Goal: Information Seeking & Learning: Learn about a topic

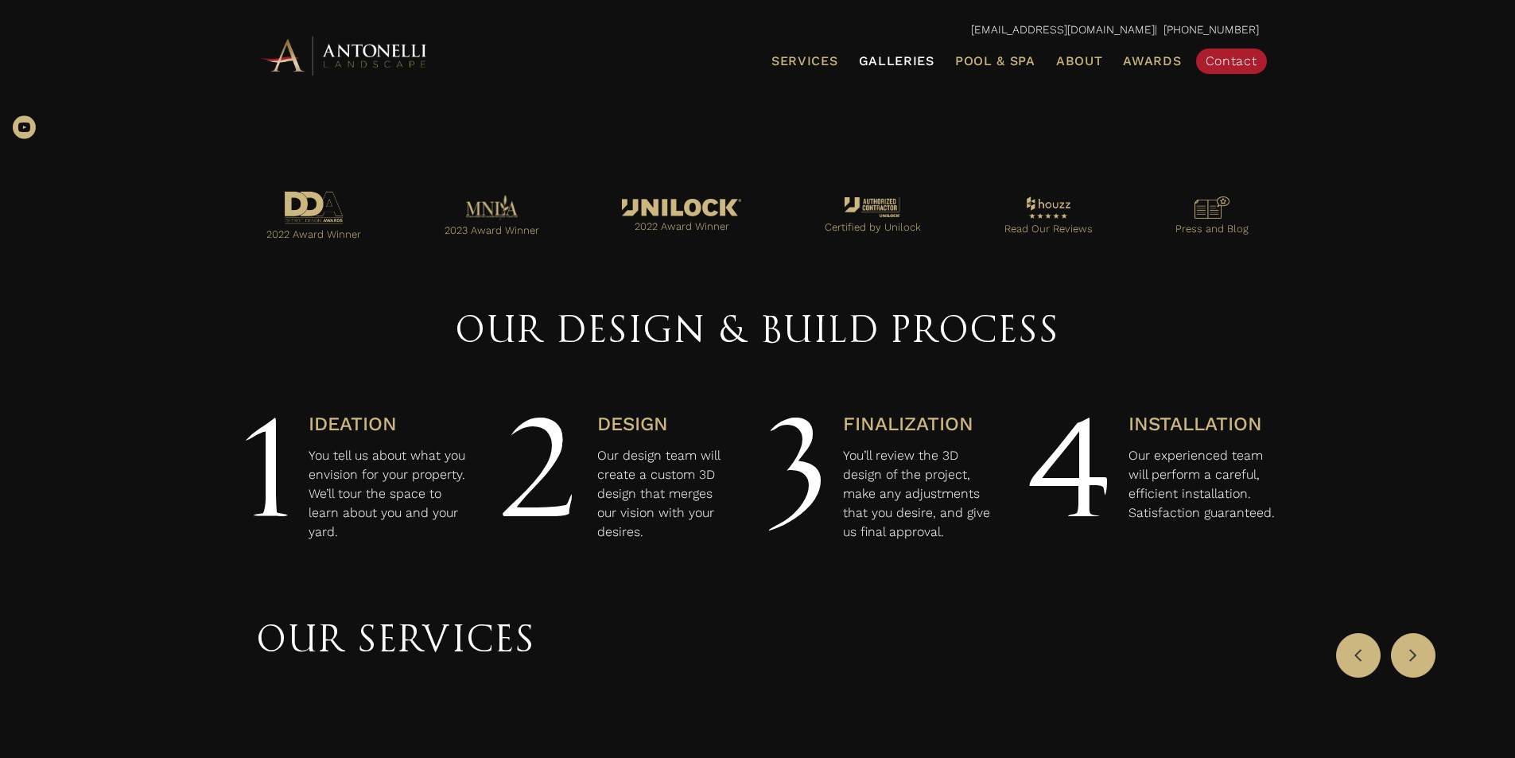
scroll to position [477, 0]
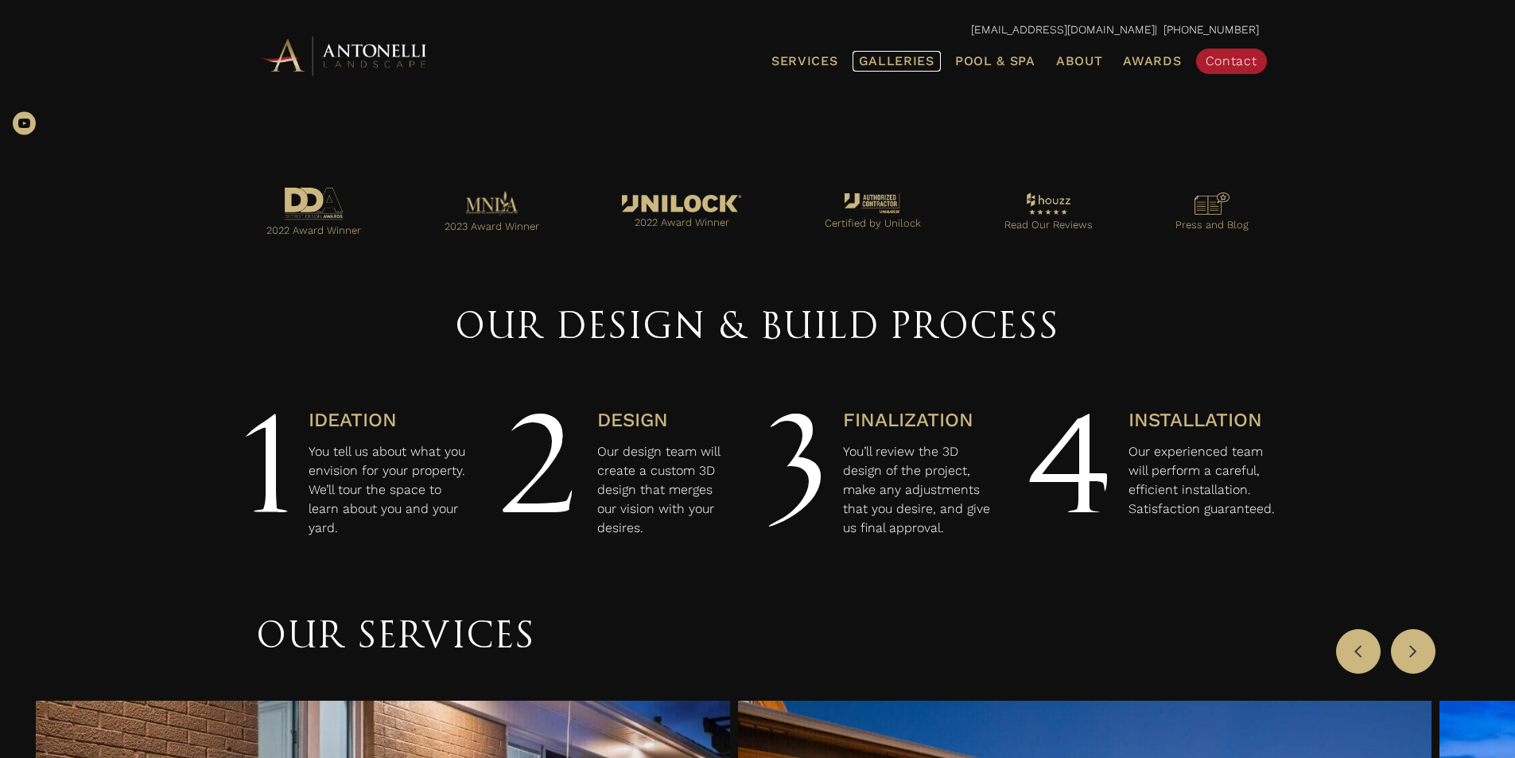
click at [894, 51] on link "Galleries" at bounding box center [897, 61] width 88 height 21
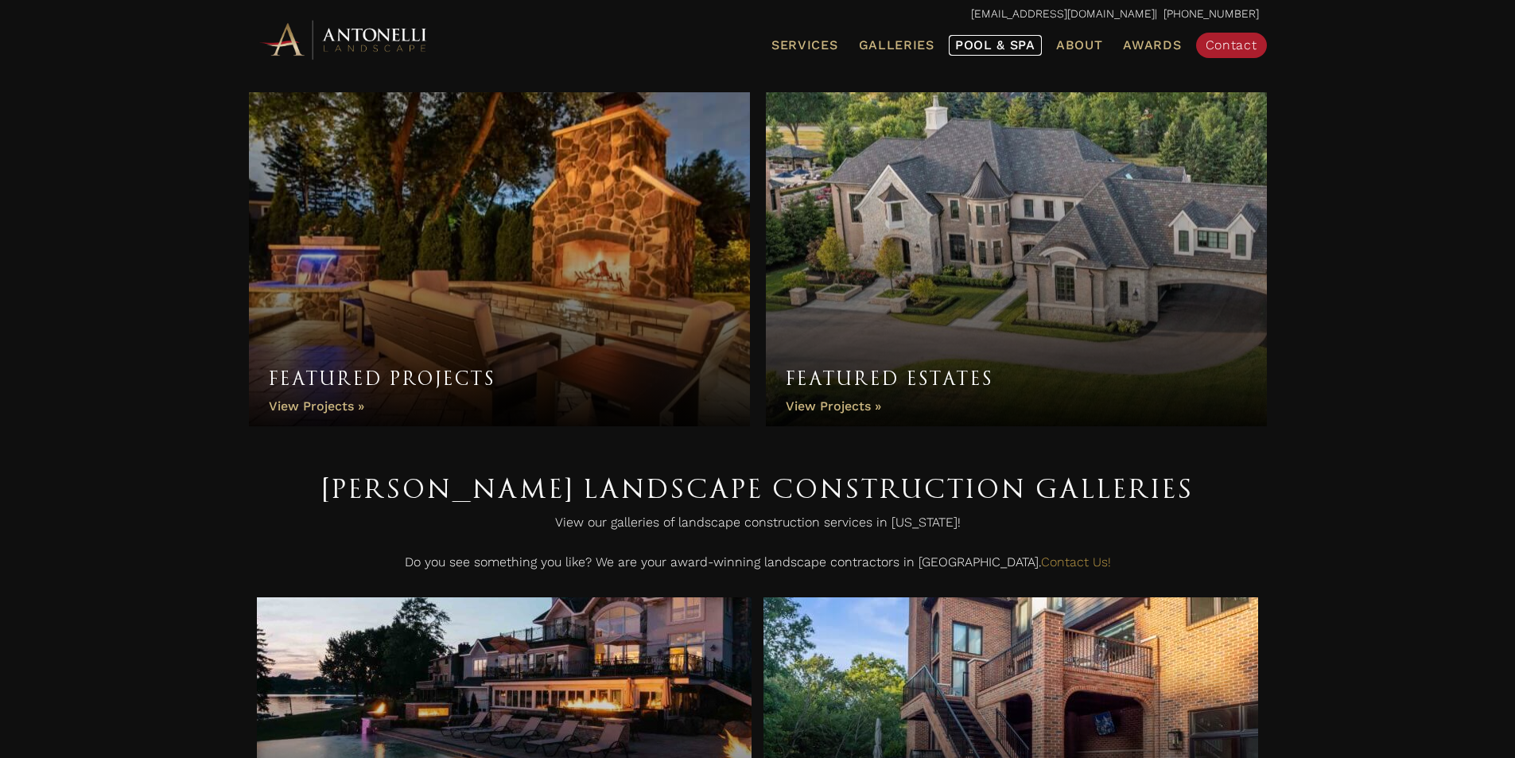
click at [980, 45] on span "Pool & Spa" at bounding box center [995, 44] width 80 height 15
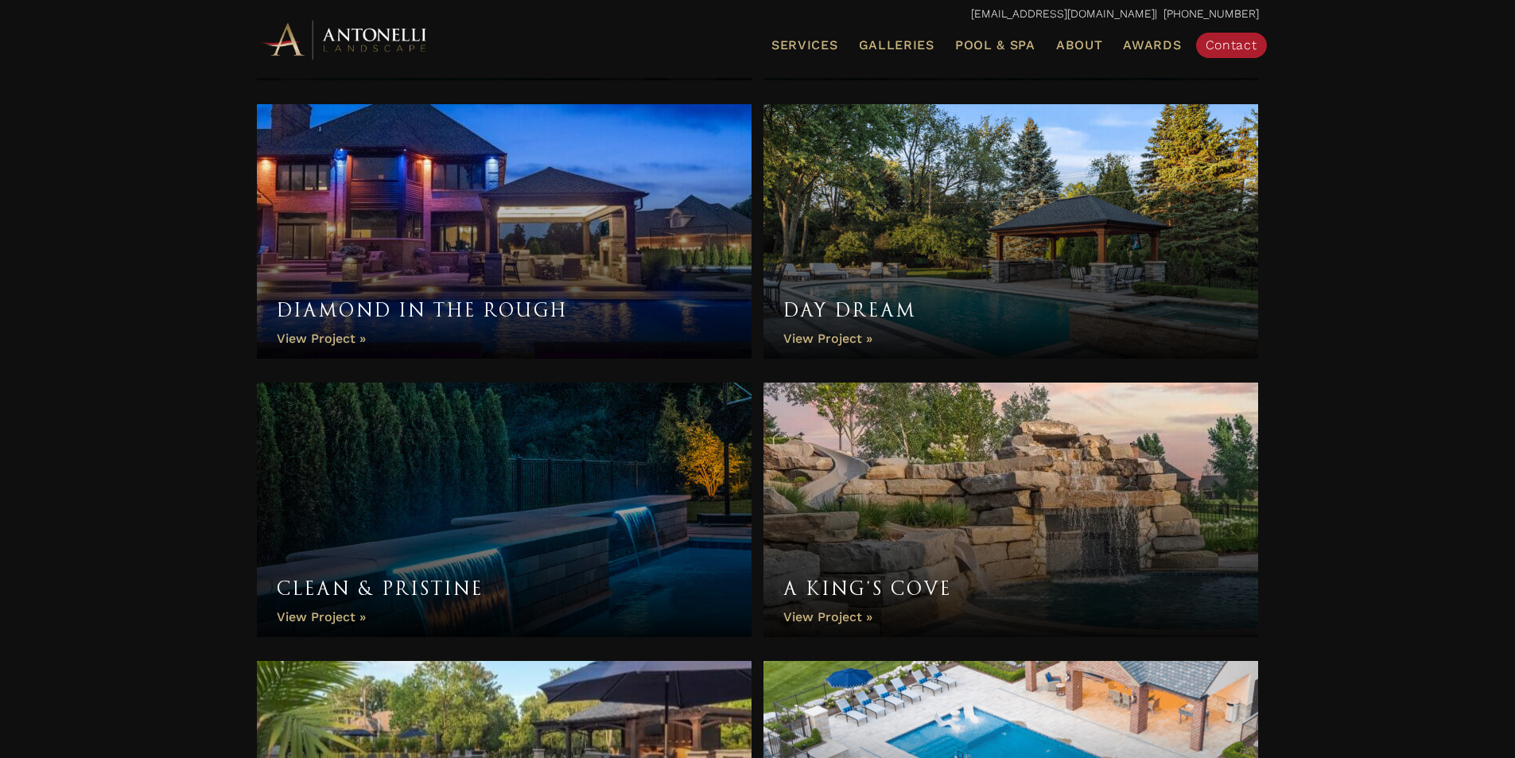
scroll to position [1670, 0]
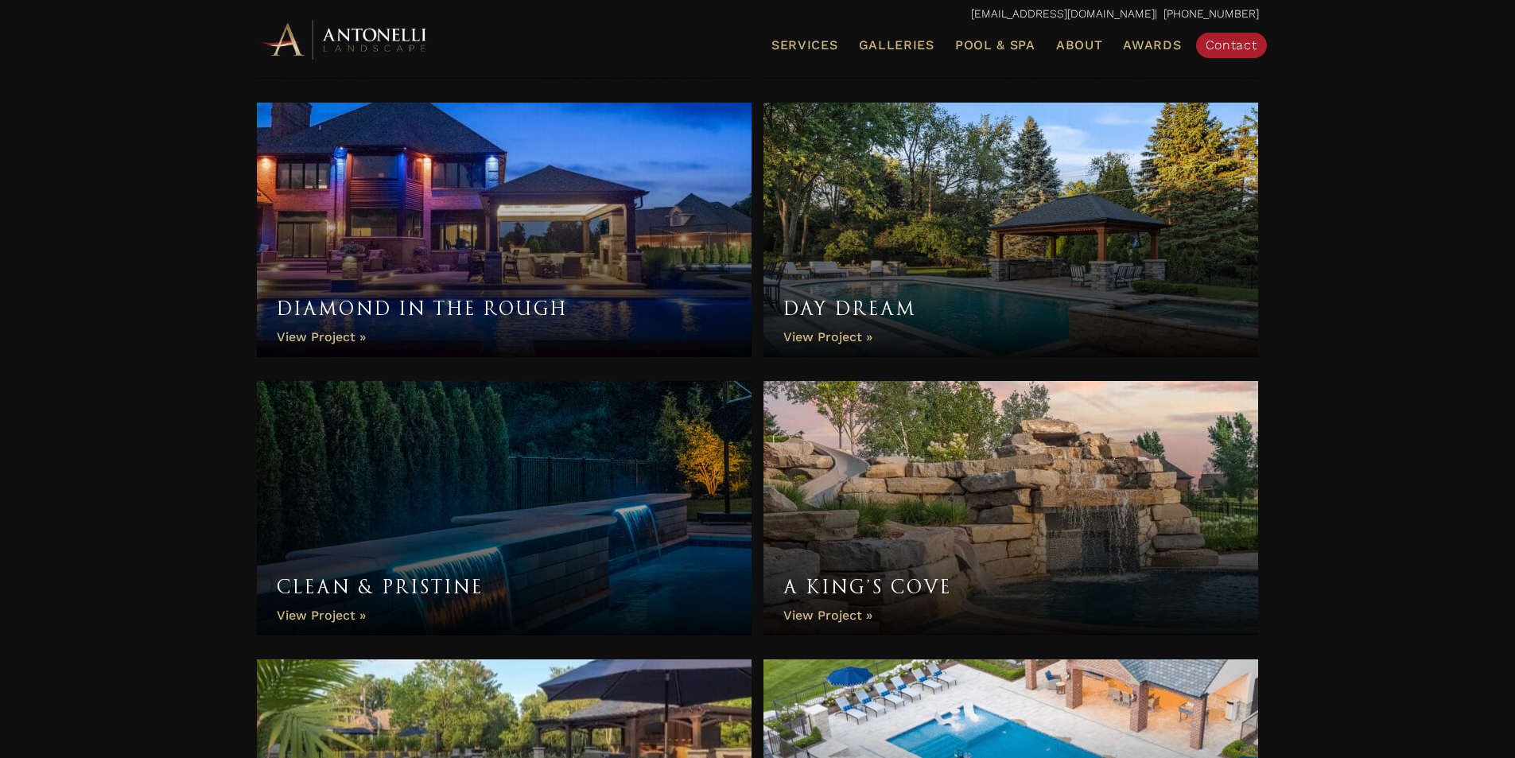
click link "A King’s Cove"
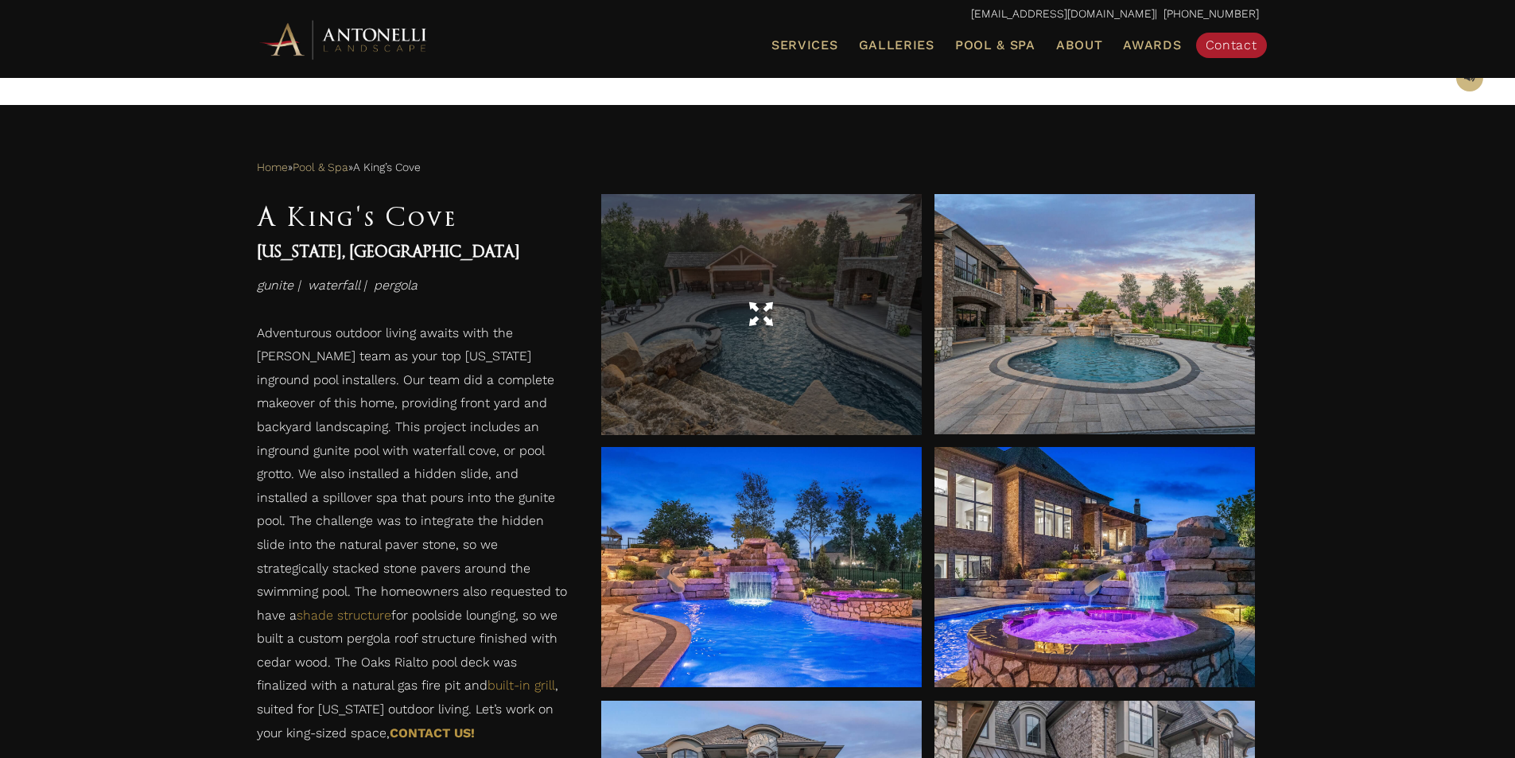
scroll to position [557, 0]
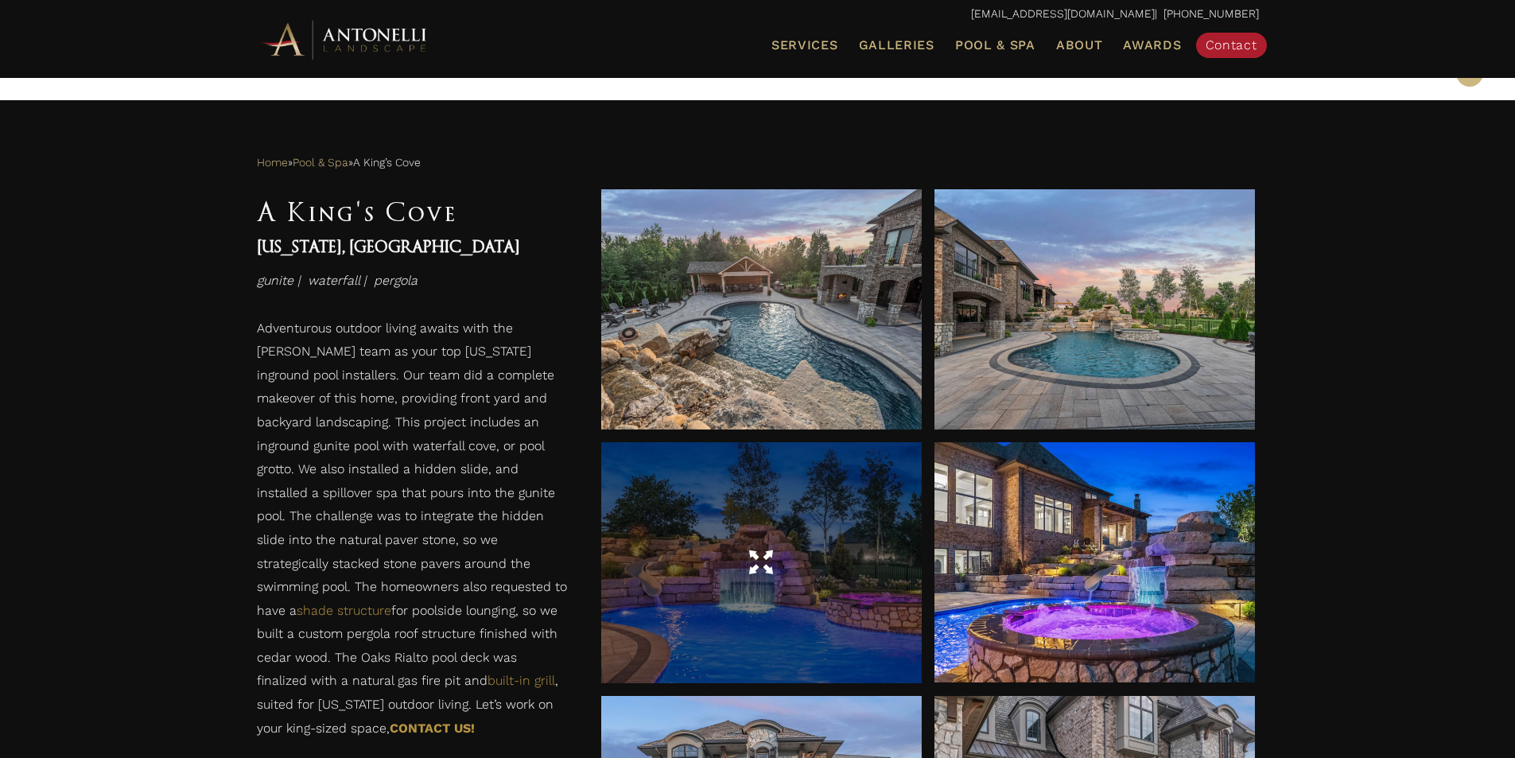
click at [866, 574] on div at bounding box center [761, 563] width 321 height 45
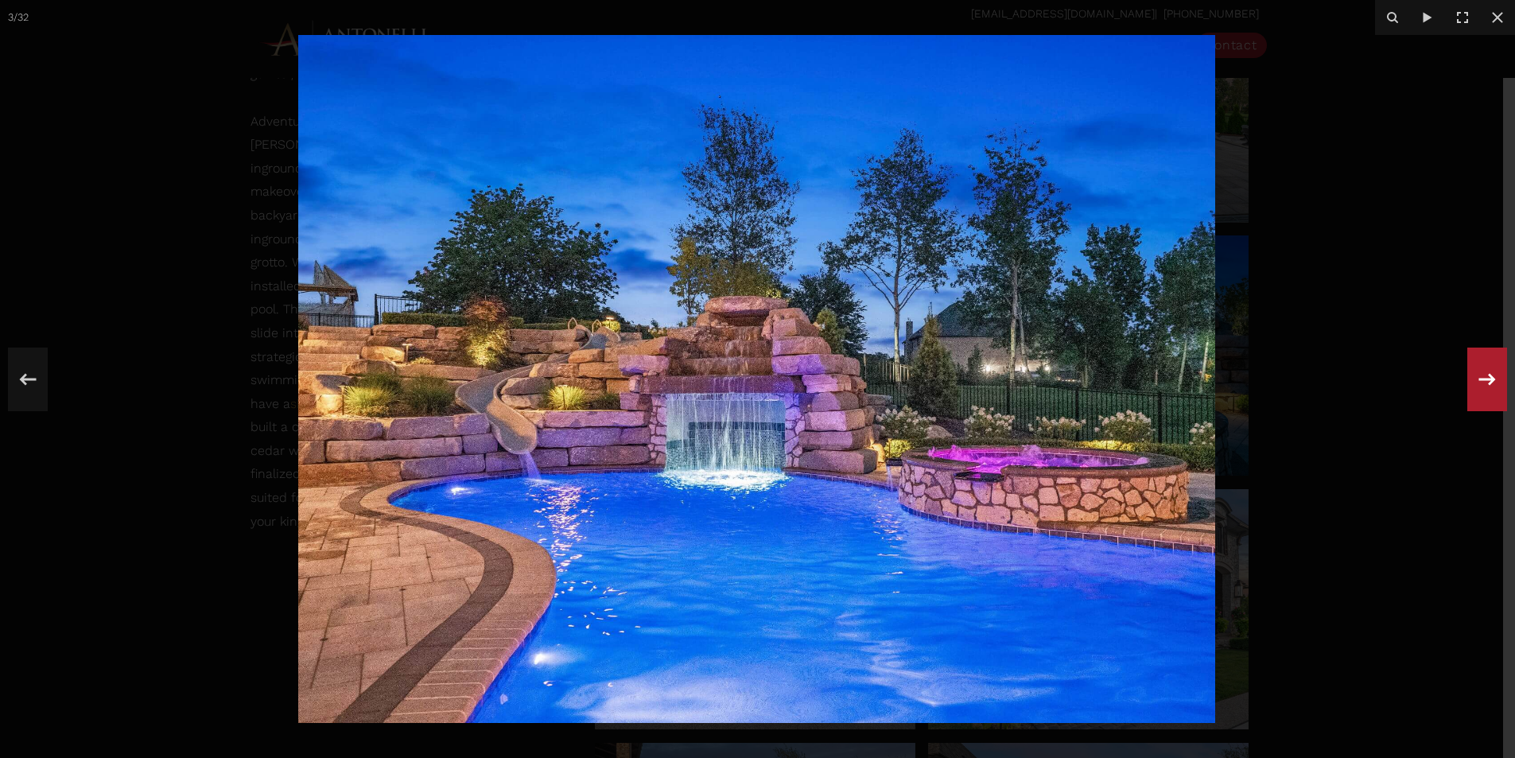
scroll to position [787, 0]
